Goal: Check status: Check status

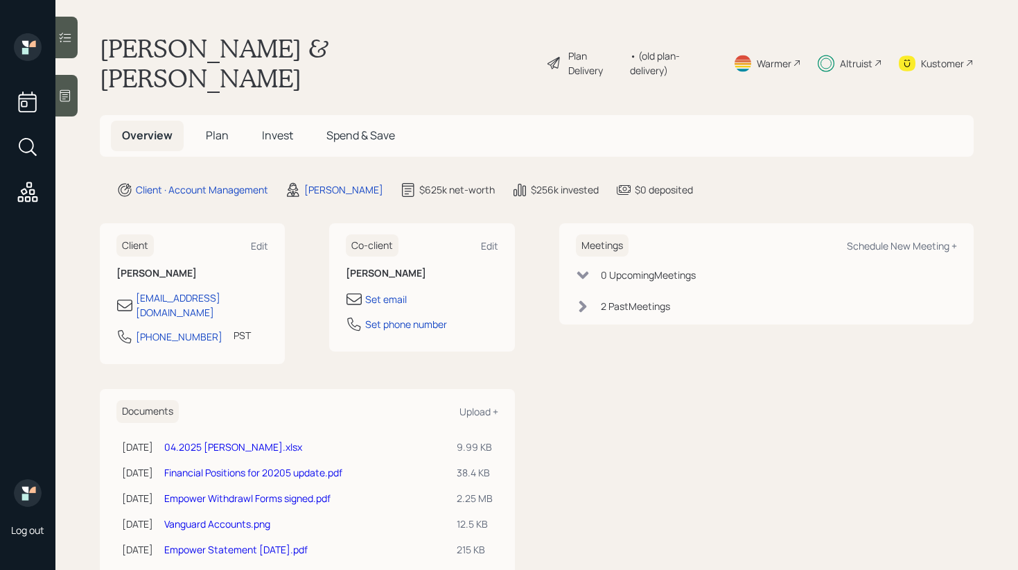
click at [263, 128] on span "Invest" at bounding box center [277, 135] width 31 height 15
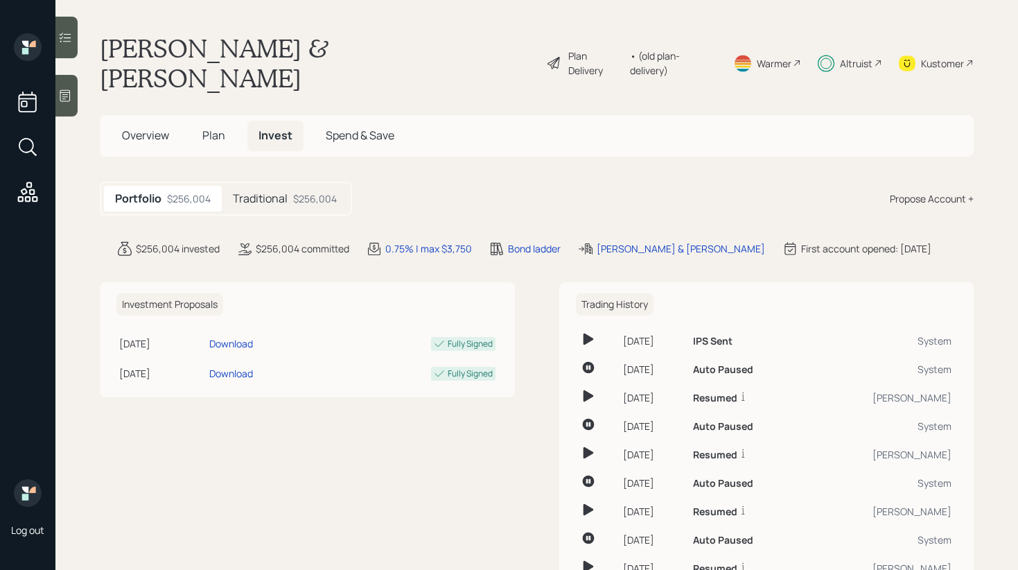
click at [315, 186] on div "Traditional $256,004" at bounding box center [285, 199] width 126 height 26
